Goal: Task Accomplishment & Management: Manage account settings

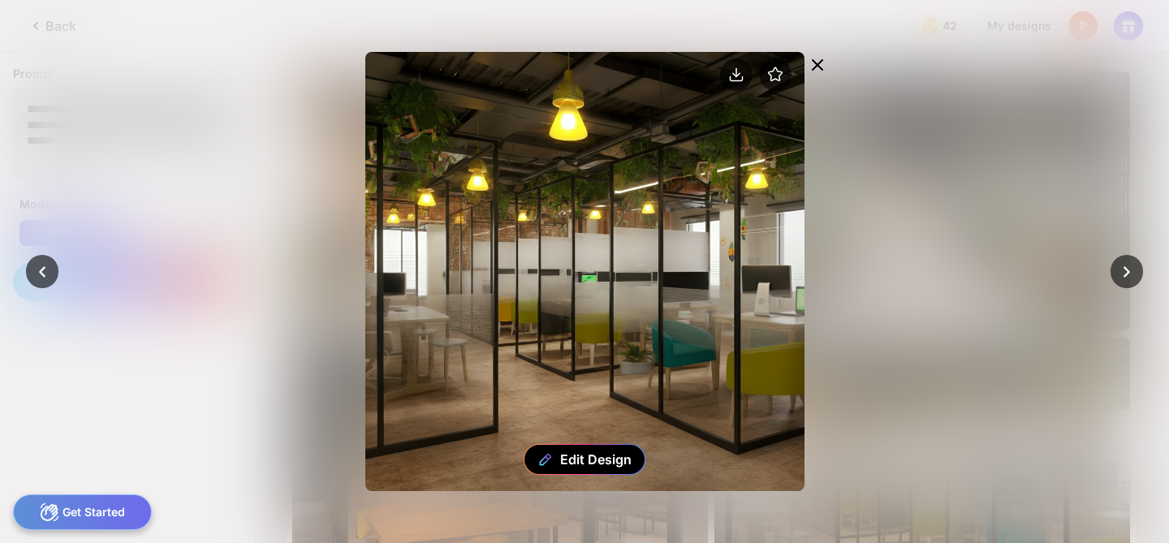
scroll to position [183, 0]
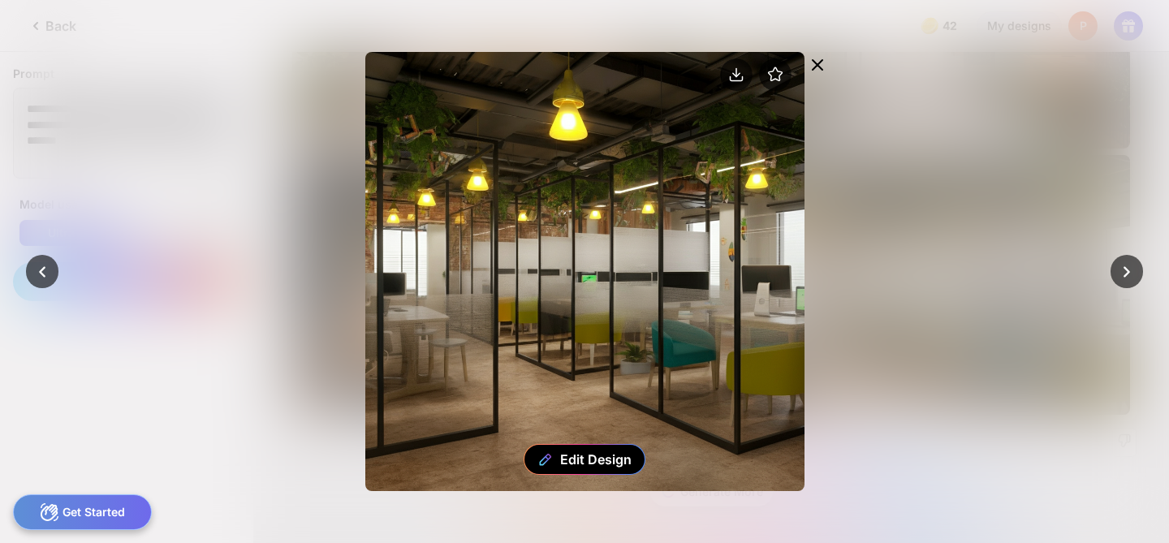
click at [815, 59] on icon at bounding box center [816, 64] width 19 height 19
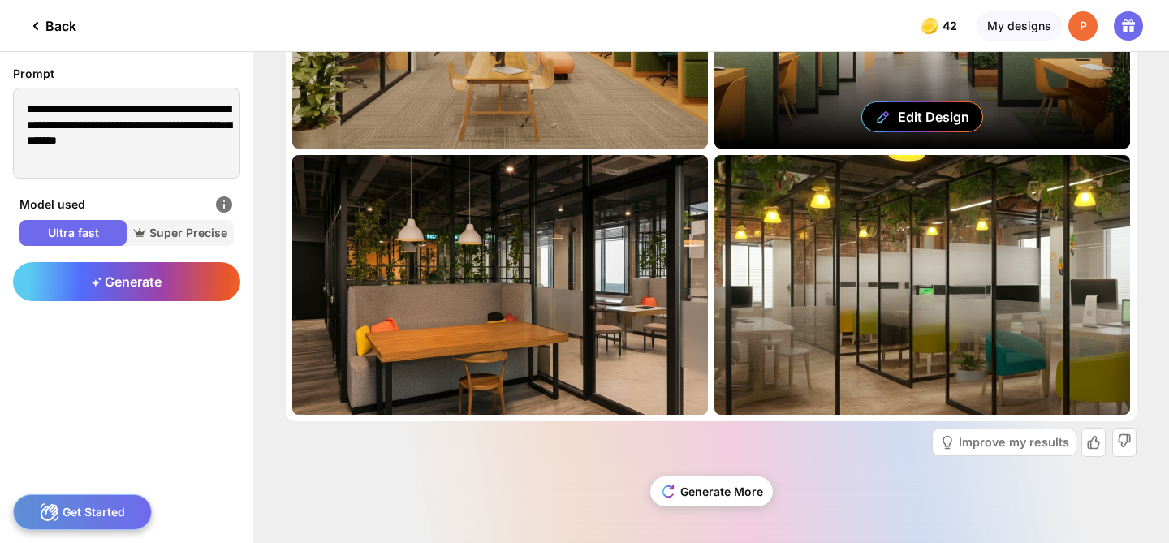
scroll to position [0, 0]
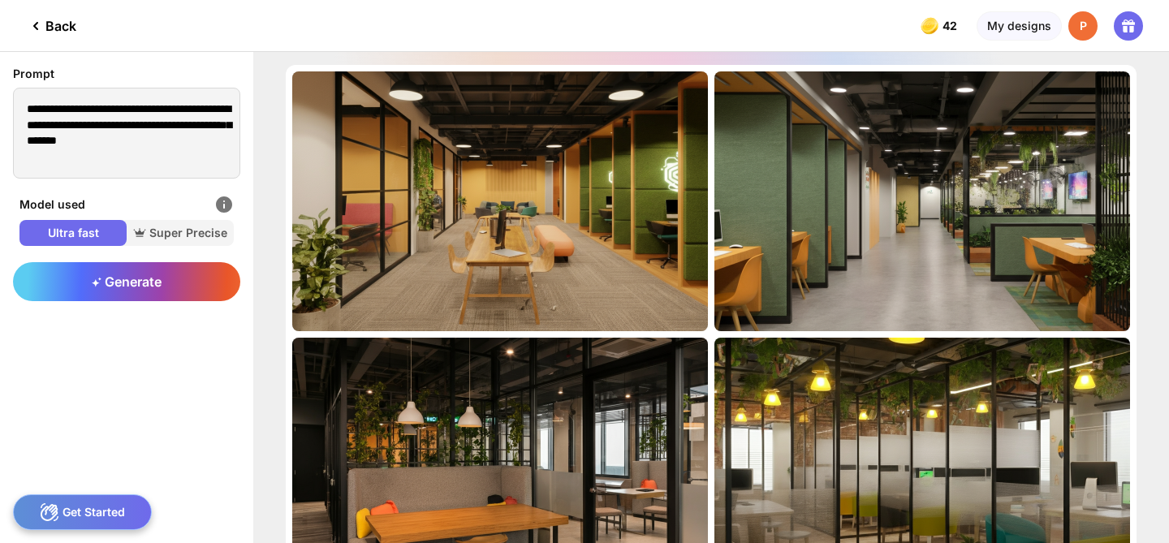
click at [1076, 25] on div "P" at bounding box center [1082, 25] width 29 height 29
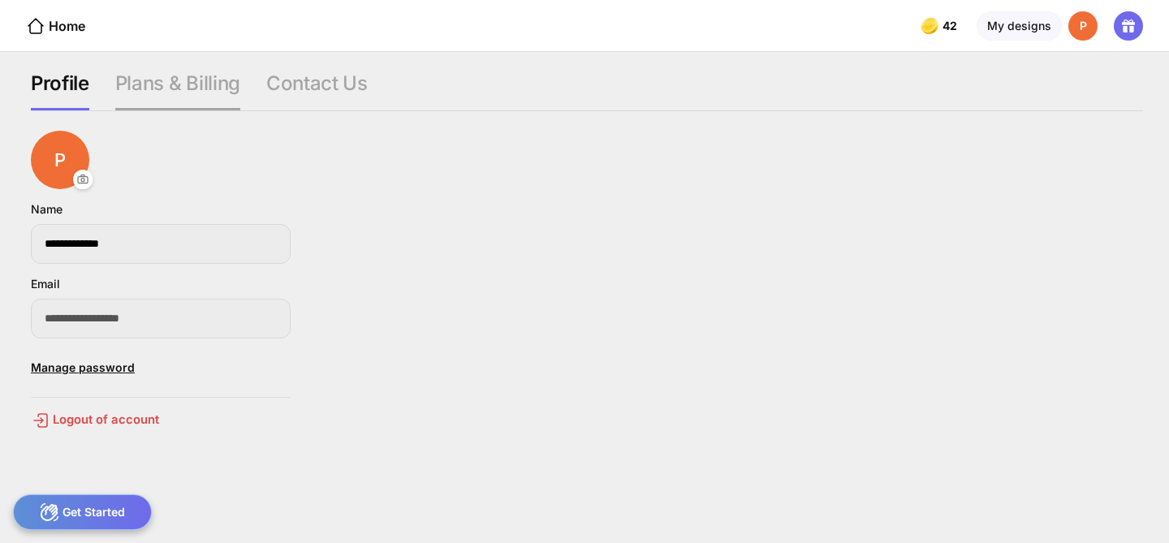
click at [196, 89] on div "Plans & Billing" at bounding box center [177, 90] width 125 height 39
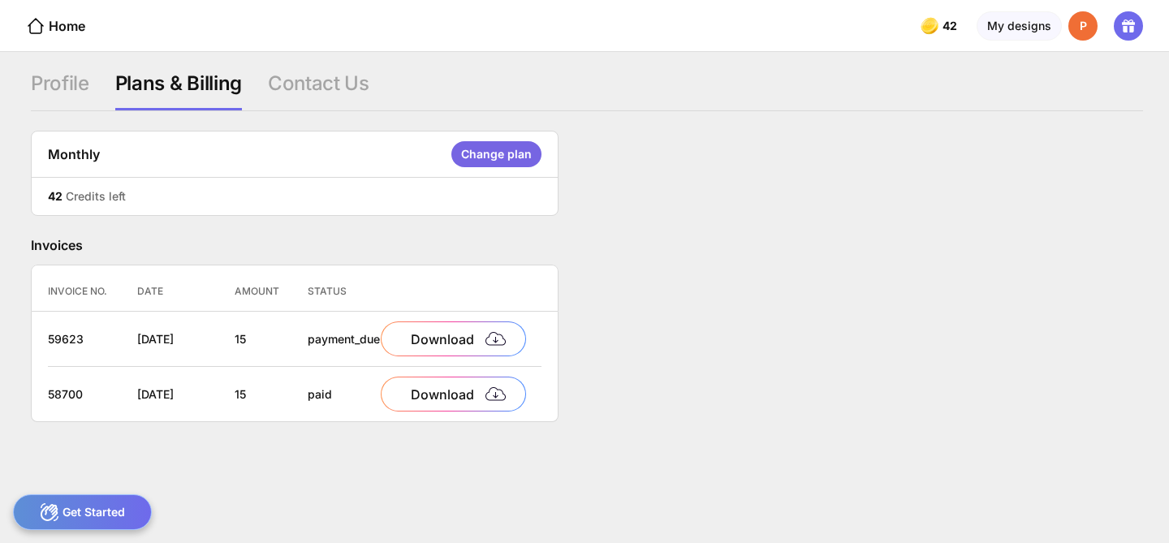
click at [506, 157] on div "Change plan" at bounding box center [496, 154] width 90 height 26
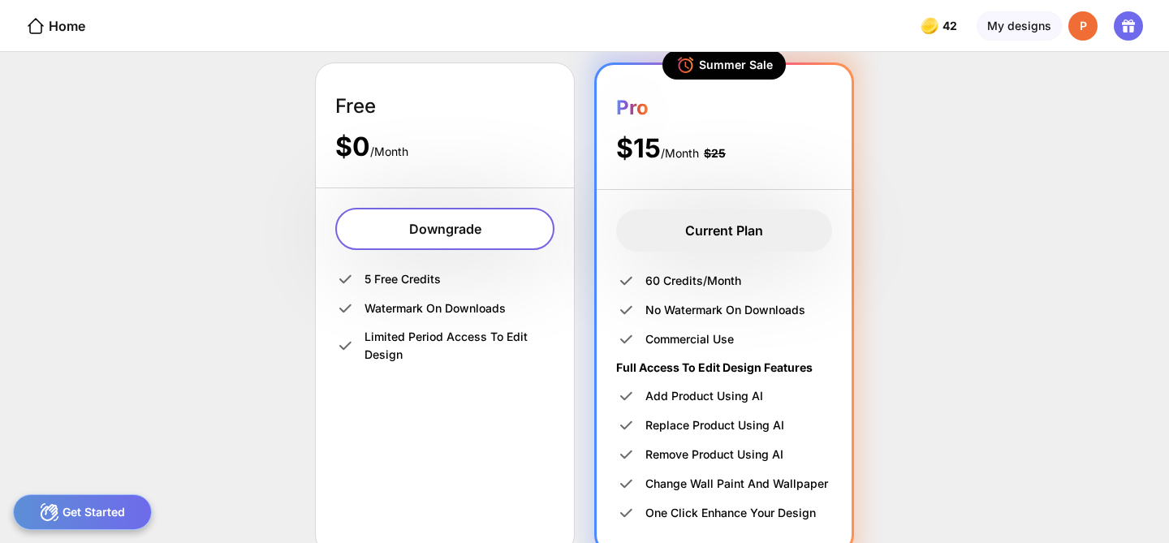
scroll to position [286, 0]
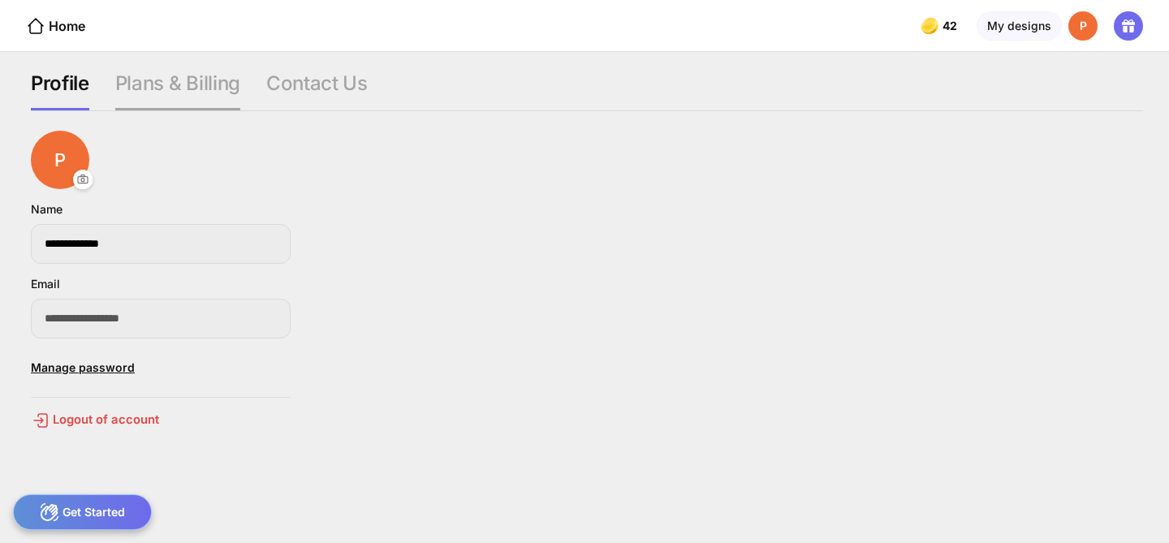
click at [205, 88] on div "Plans & Billing" at bounding box center [177, 90] width 125 height 39
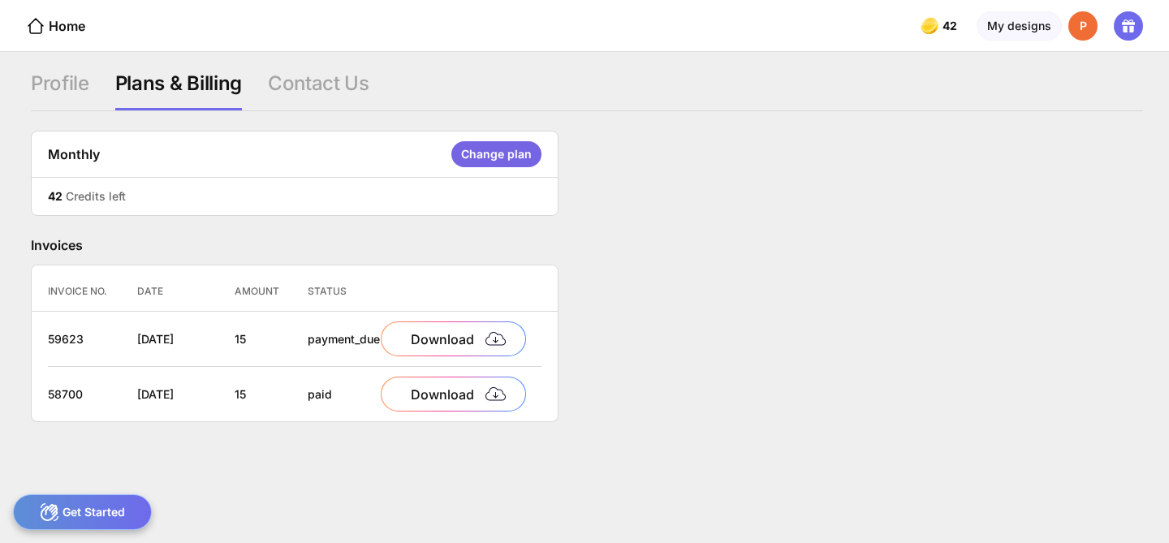
click at [415, 338] on div "Download" at bounding box center [453, 338] width 145 height 35
click at [73, 80] on div "Profile" at bounding box center [60, 90] width 58 height 39
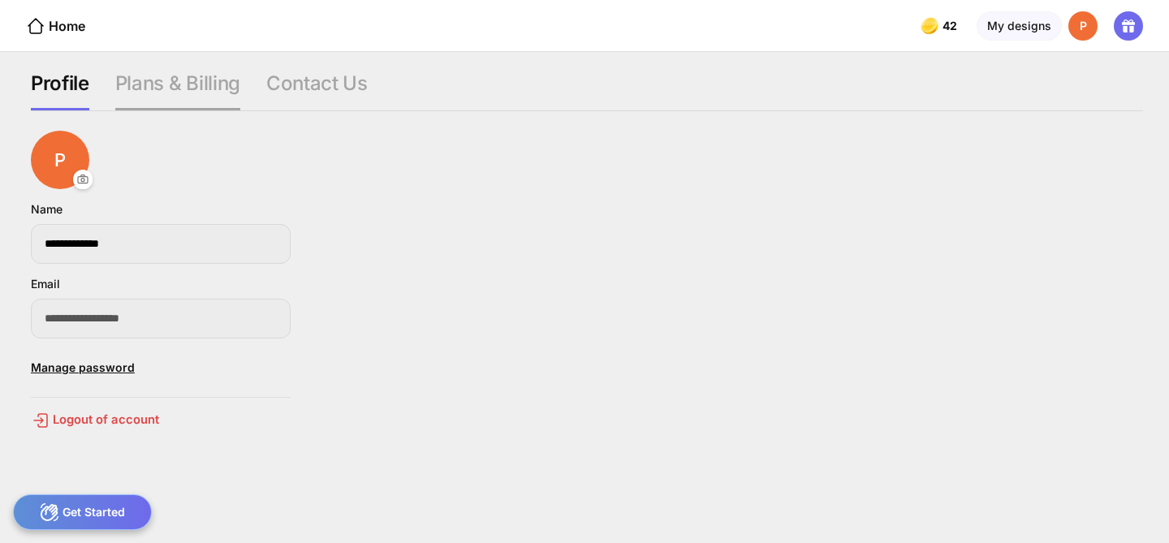
click at [180, 93] on div "Plans & Billing" at bounding box center [177, 90] width 125 height 39
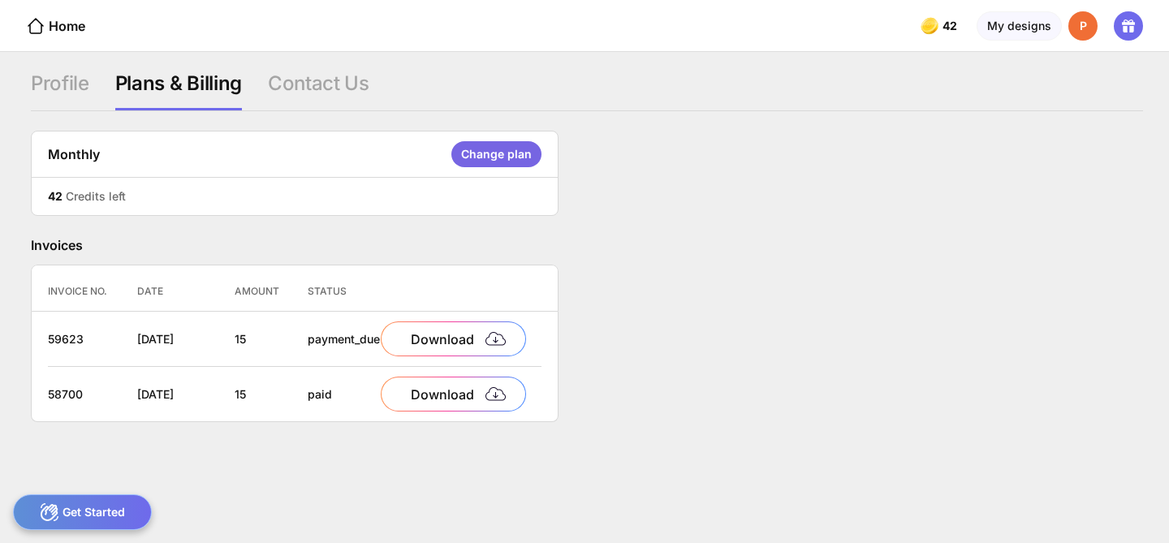
click at [1088, 29] on div "P" at bounding box center [1082, 25] width 29 height 29
click at [1130, 32] on icon at bounding box center [1127, 25] width 19 height 19
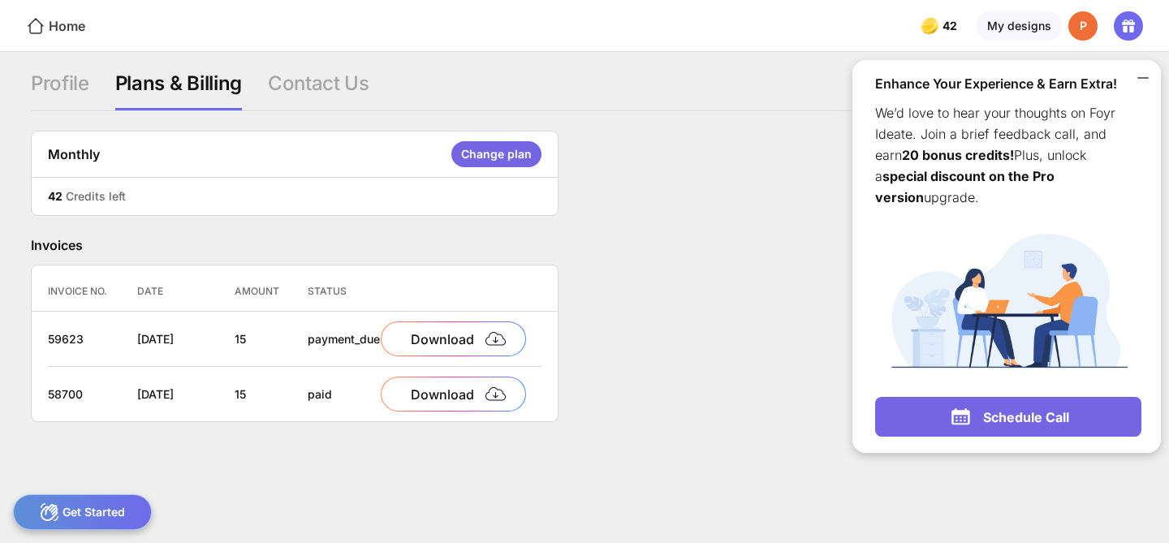
click at [61, 30] on div "Home" at bounding box center [55, 25] width 59 height 19
